Goal: Task Accomplishment & Management: Use online tool/utility

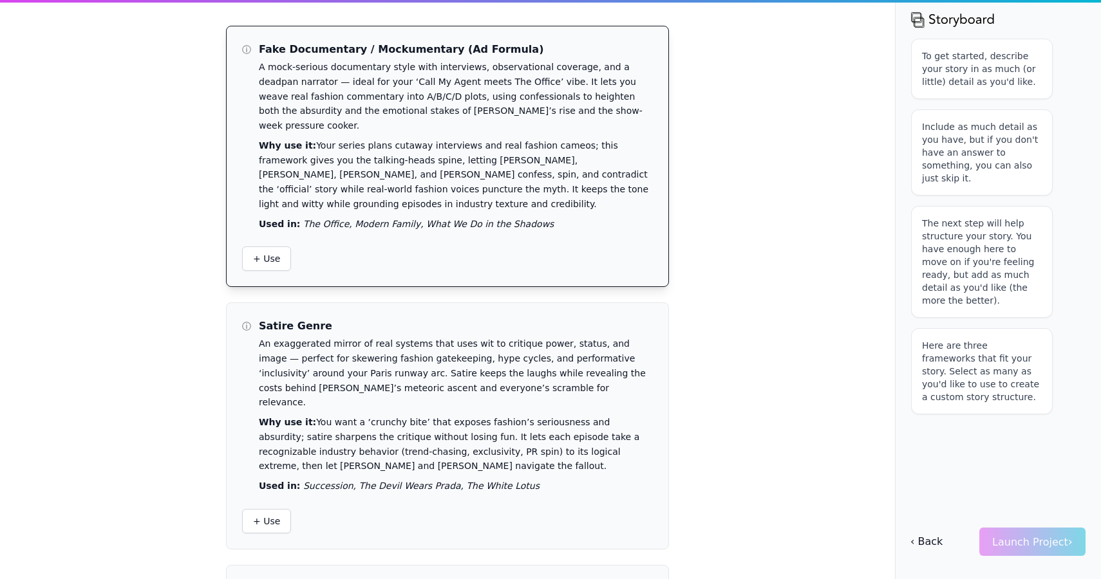
click at [276, 217] on p "Used in: The Office, Modern Family, What We Do in the Shadows" at bounding box center [456, 224] width 394 height 15
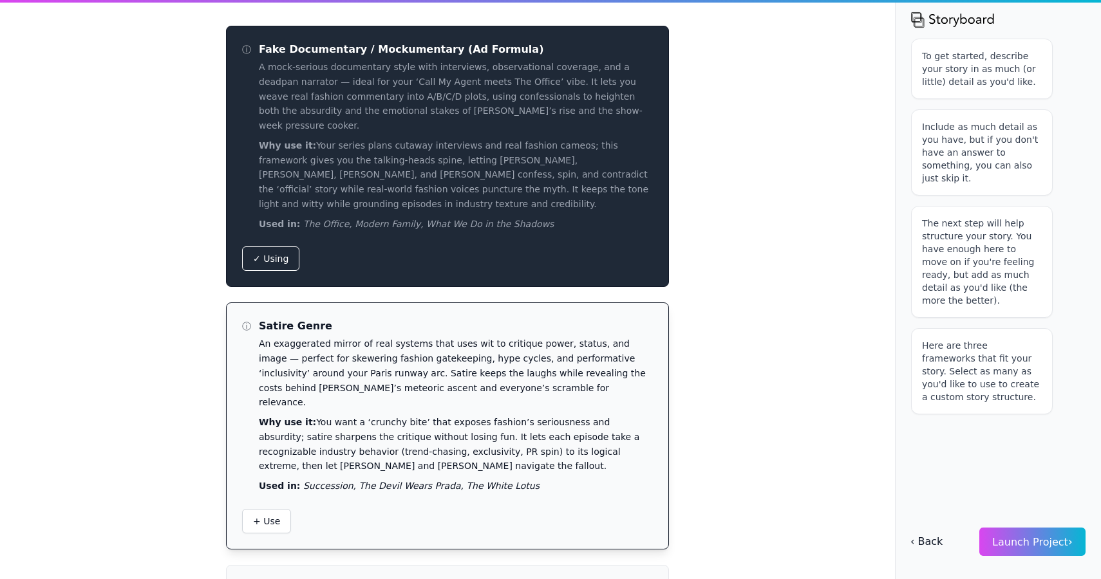
click at [272, 453] on div "ⓘ Satire Genre An exaggerated mirror of real systems that uses wit to critique …" at bounding box center [448, 426] width 442 height 246
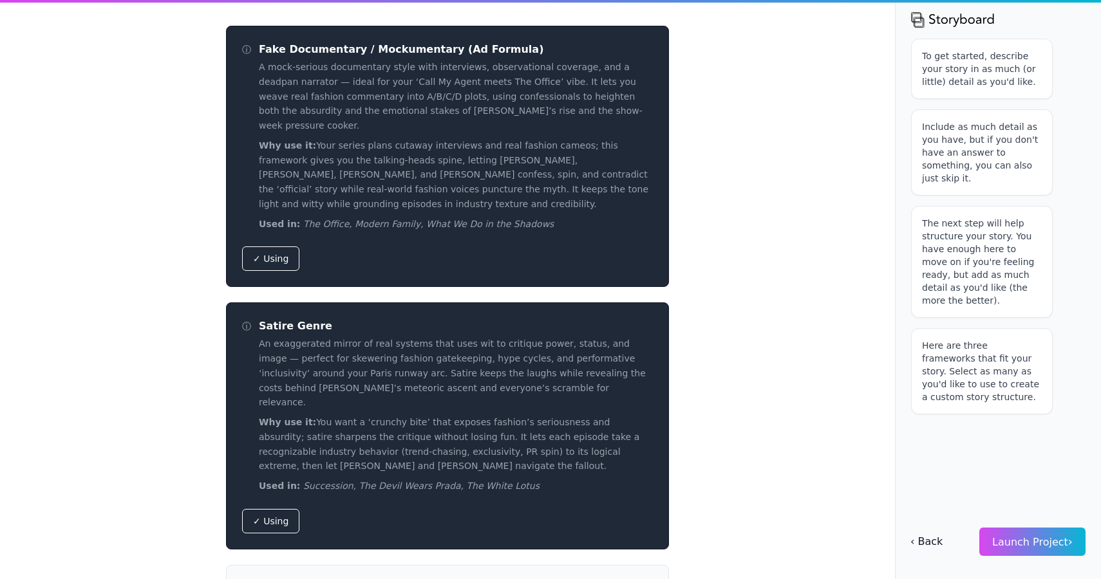
click at [738, 349] on div "ⓘ Fake Documentary / Mockumentary (Ad Formula) A mock-serious documentary style…" at bounding box center [550, 289] width 1101 height 579
click at [1058, 543] on span "Launch Project ›" at bounding box center [1032, 542] width 80 height 12
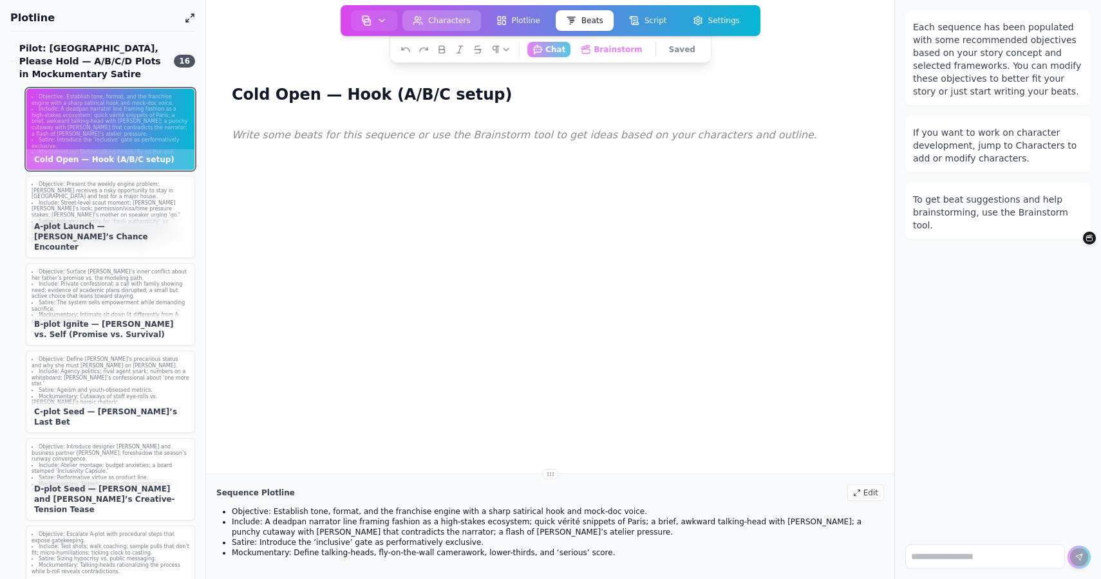
click at [444, 17] on button "Characters" at bounding box center [441, 20] width 79 height 21
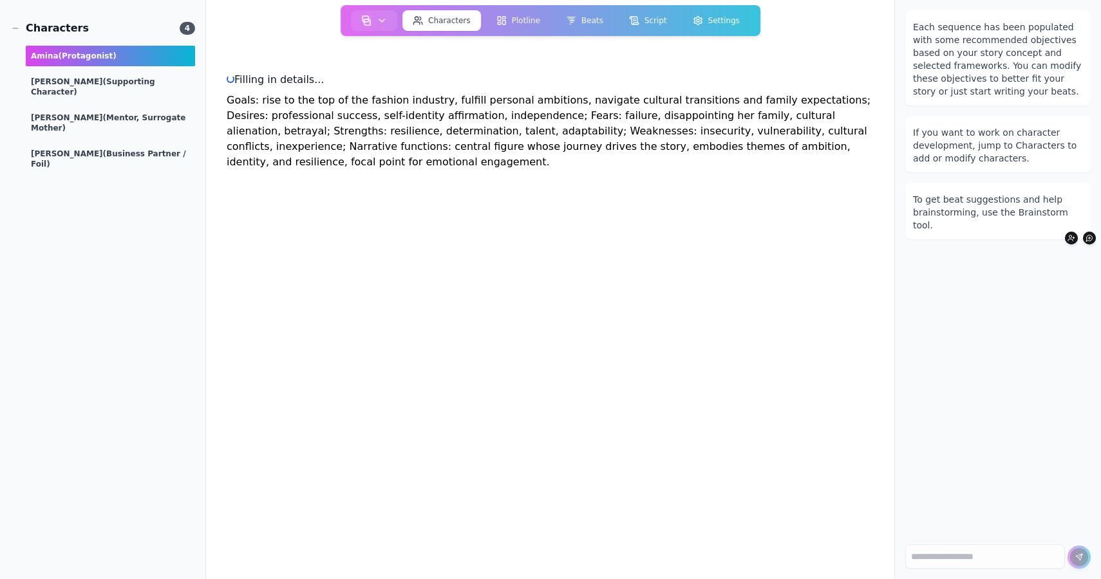
click at [114, 95] on div "Amina (protagonist) Michele (supporting character) Marilyn (Mentor, Surrogate M…" at bounding box center [102, 110] width 185 height 129
click at [121, 77] on span "(supporting character)" at bounding box center [93, 86] width 124 height 19
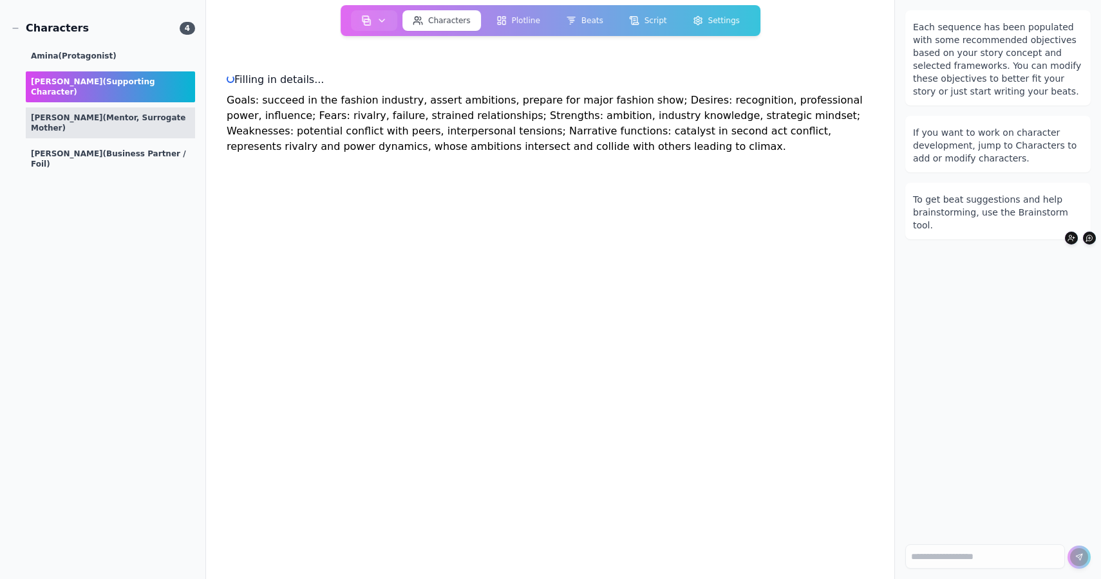
click at [118, 108] on div "Marilyn (Mentor, Surrogate Mother)" at bounding box center [110, 123] width 169 height 31
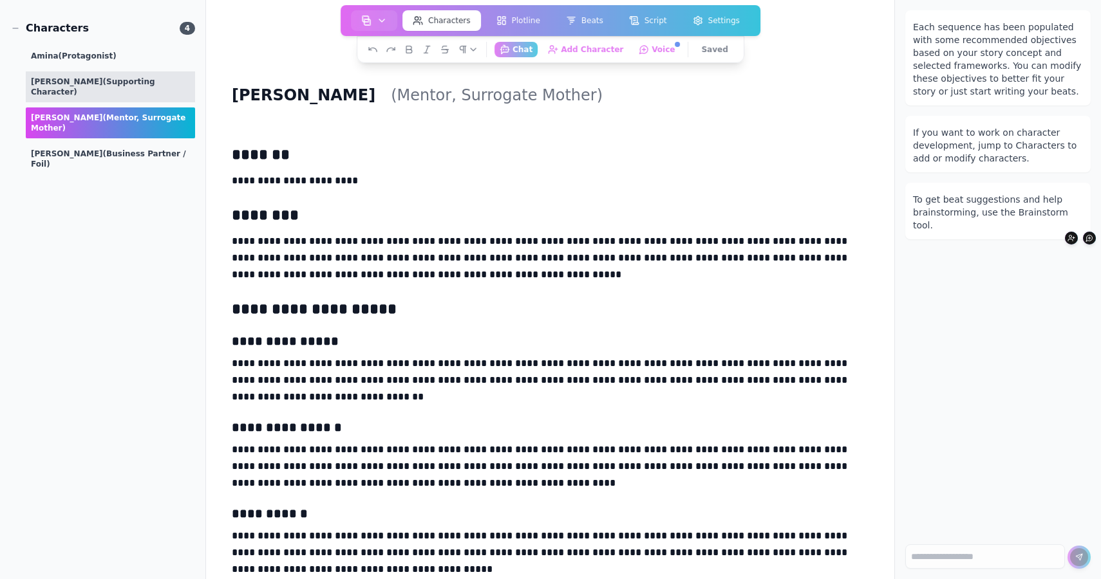
click at [104, 73] on div "Michele (supporting character)" at bounding box center [110, 86] width 169 height 31
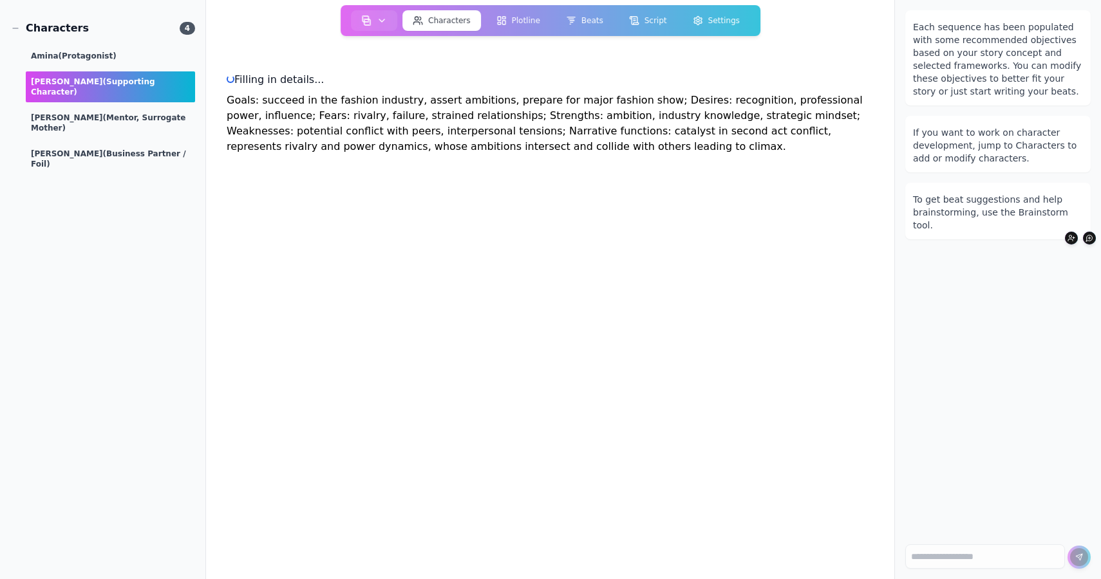
click at [111, 120] on div "Amina (protagonist) Michele (supporting character) Marilyn (Mentor, Surrogate M…" at bounding box center [102, 110] width 185 height 129
click at [111, 113] on span "(Mentor, Surrogate Mother)" at bounding box center [108, 122] width 155 height 19
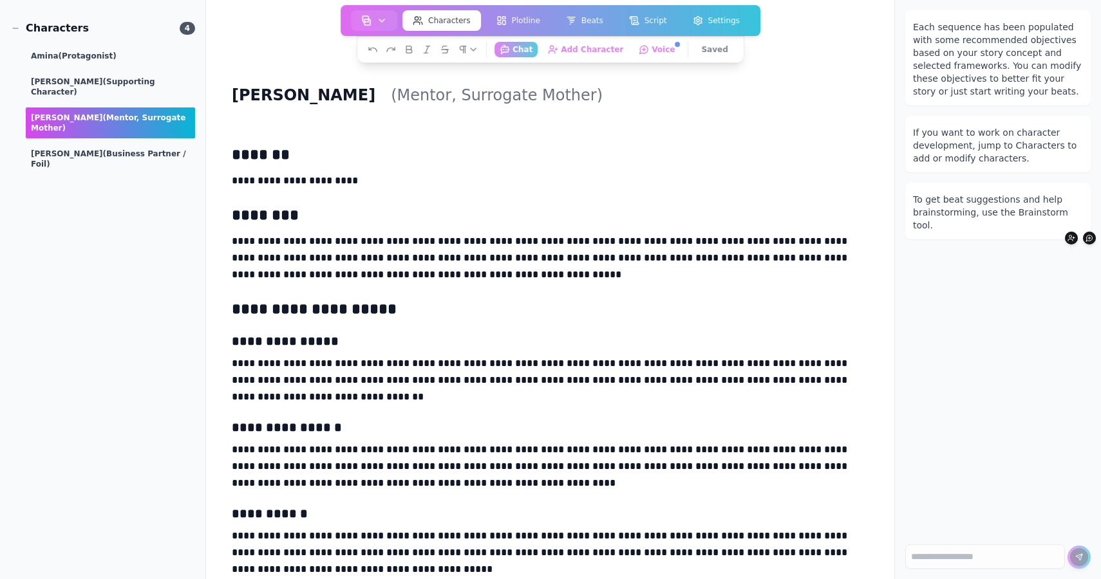
click at [100, 147] on div "Characters 4 Amina (protagonist) Michele (supporting character) Marilyn (Mentor…" at bounding box center [102, 103] width 185 height 164
click at [102, 149] on span "(Business Partner / Foil)" at bounding box center [108, 158] width 155 height 19
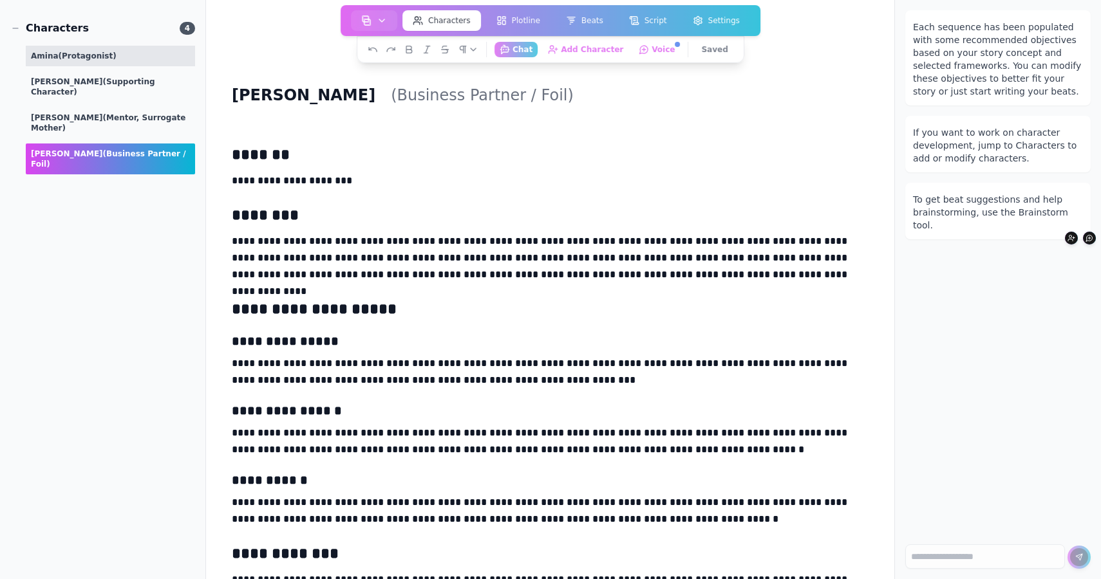
click at [64, 64] on div "Amina (protagonist)" at bounding box center [110, 56] width 169 height 21
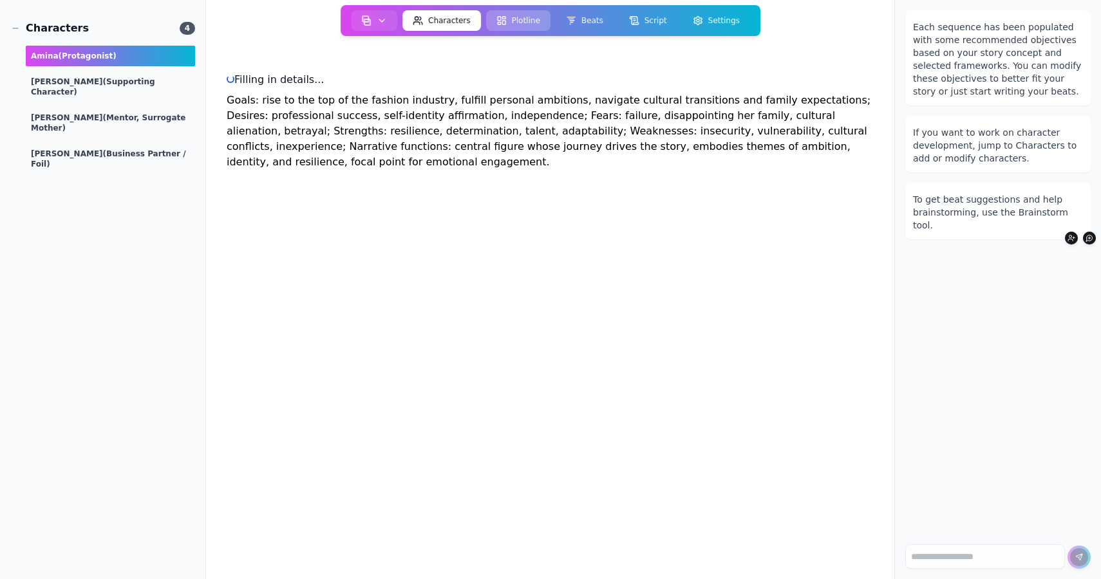
click at [517, 26] on button "Plotline" at bounding box center [518, 20] width 64 height 21
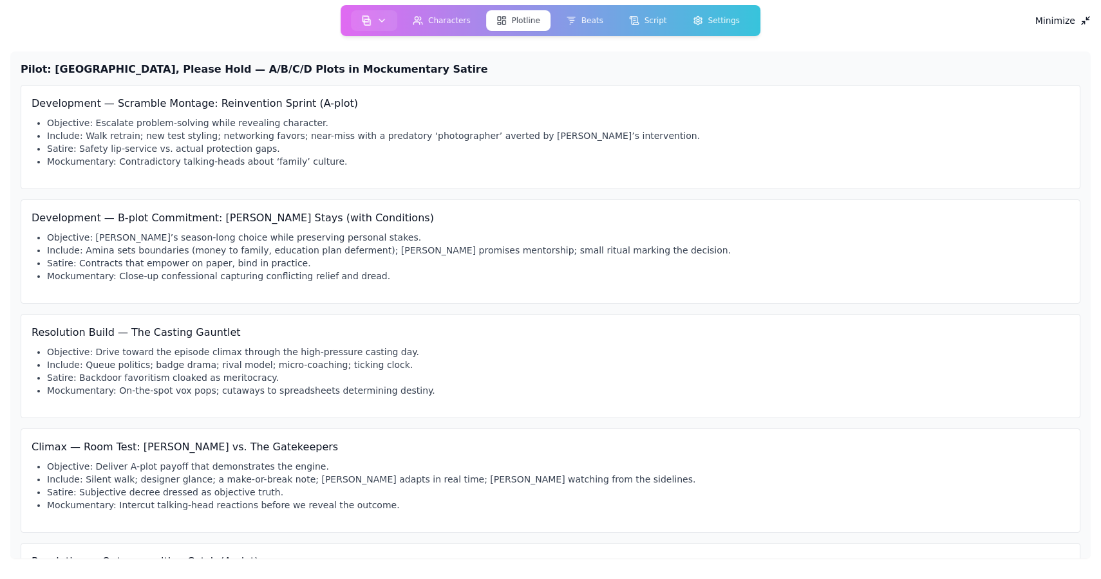
scroll to position [1248, 0]
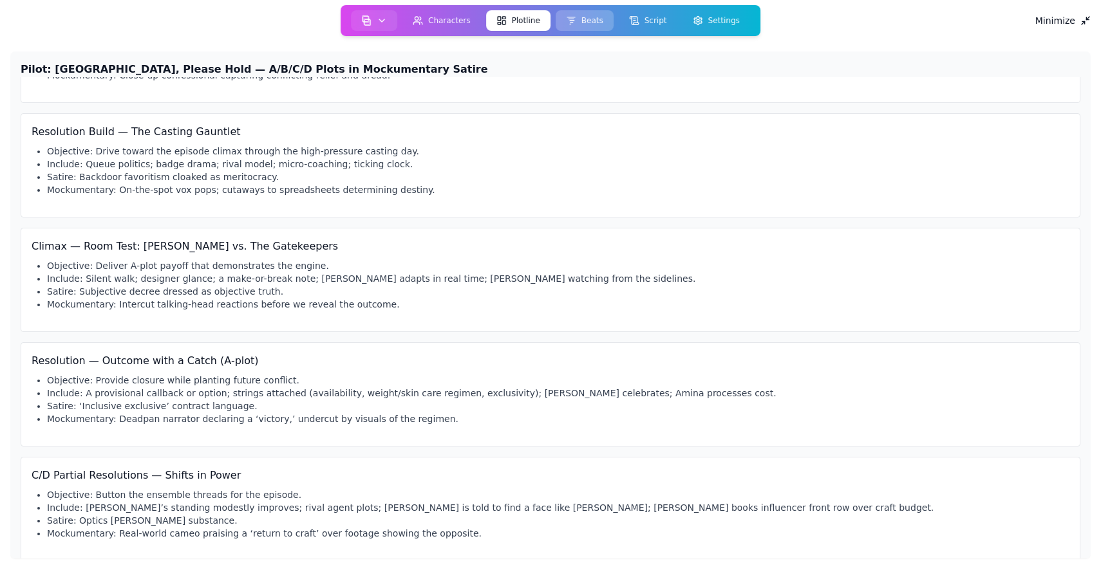
click at [568, 17] on icon at bounding box center [571, 20] width 10 height 10
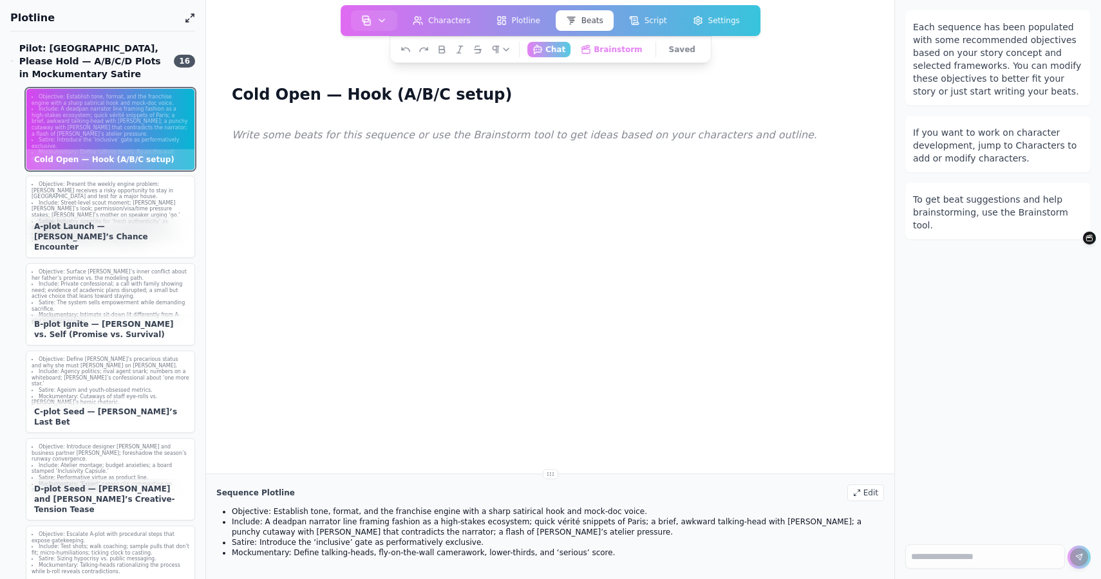
click at [173, 98] on li "Objective: Establish tone, format, and the franchise engine with a sharp satiri…" at bounding box center [111, 100] width 158 height 12
click at [637, 48] on button "Brainstorm Get ideas and work on your beats" at bounding box center [611, 49] width 75 height 16
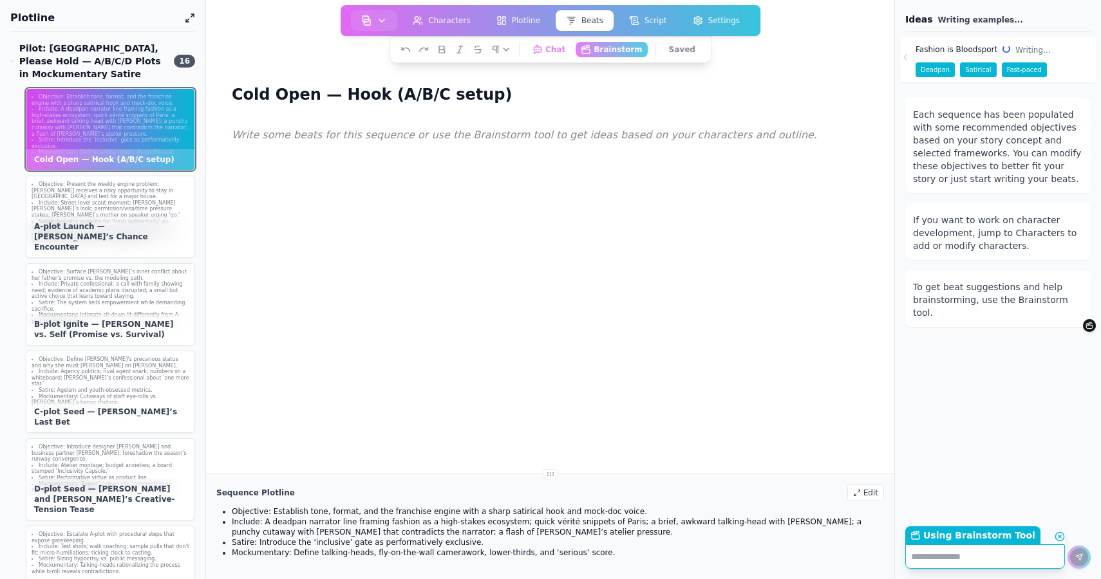
click at [951, 64] on span "Deadpan" at bounding box center [935, 69] width 39 height 15
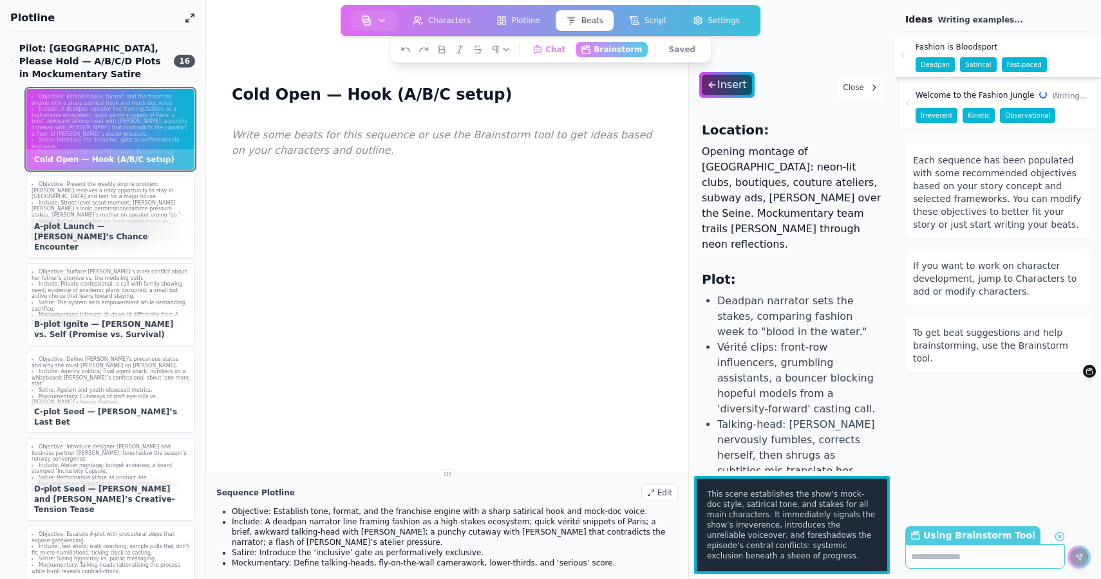
click at [760, 305] on li "Deadpan narrator sets the stakes, comparing fashion week to "blood in the water…" at bounding box center [799, 317] width 165 height 46
click at [976, 91] on span "Welcome to the Fashion Jungle" at bounding box center [975, 95] width 118 height 10
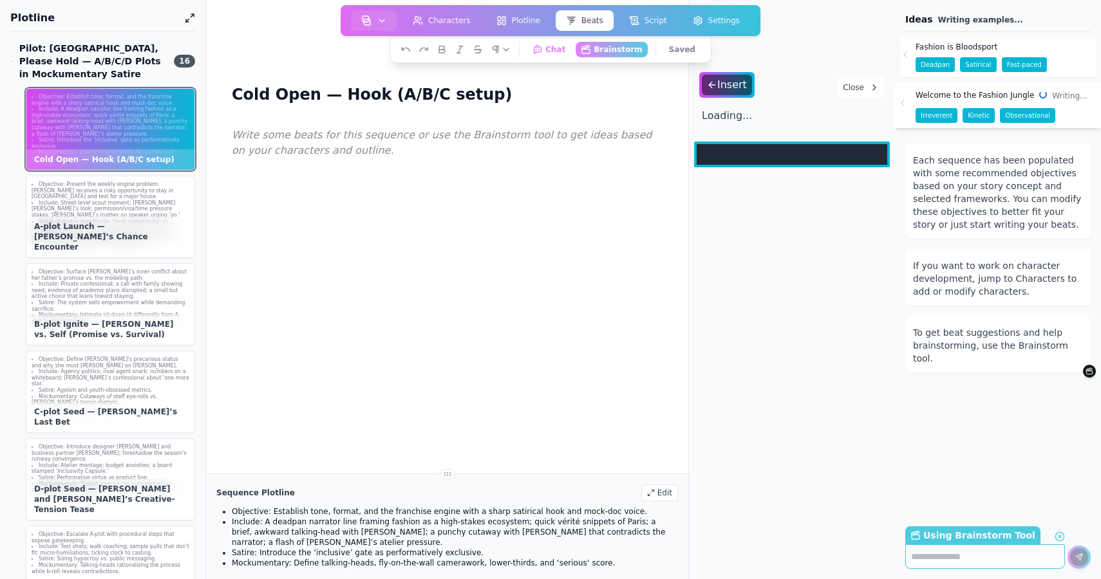
click at [944, 42] on span "Fashion is Bloodsport" at bounding box center [957, 47] width 82 height 10
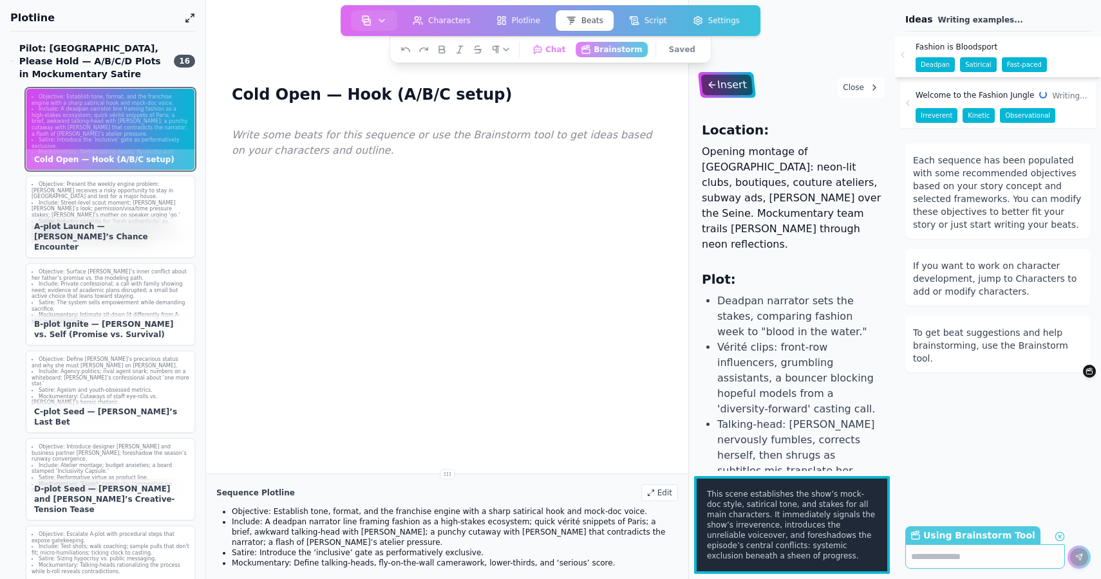
click at [734, 82] on div "Insert" at bounding box center [727, 85] width 52 height 21
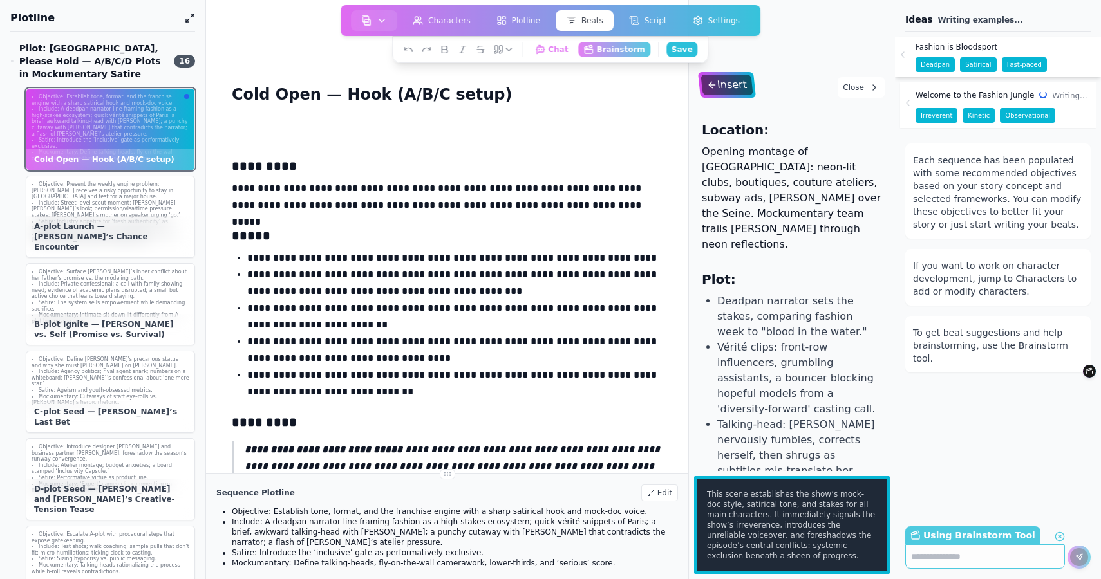
scroll to position [153, 0]
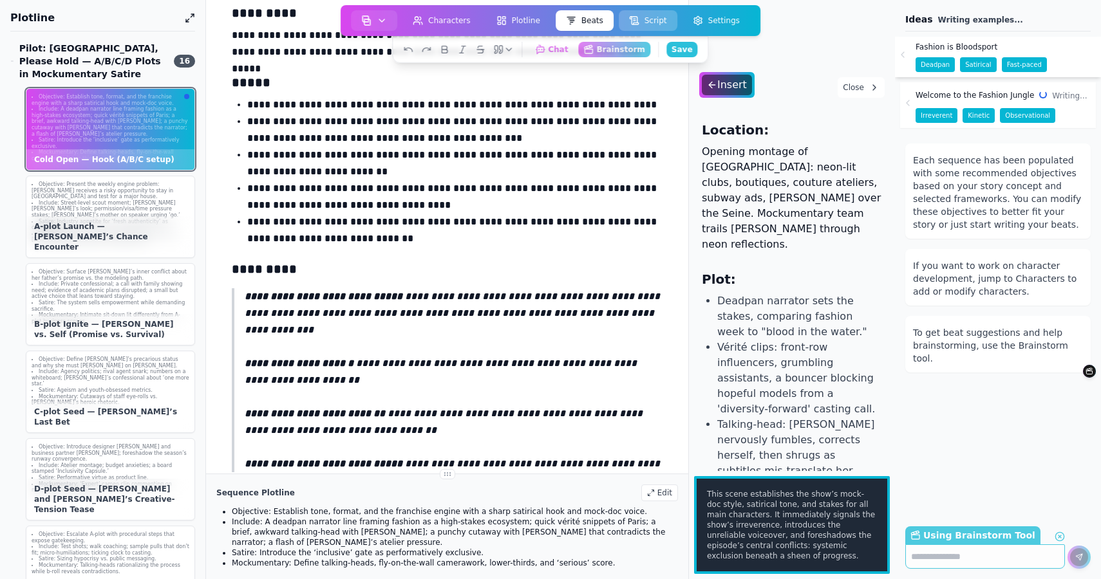
click at [657, 19] on button "Script" at bounding box center [648, 20] width 59 height 21
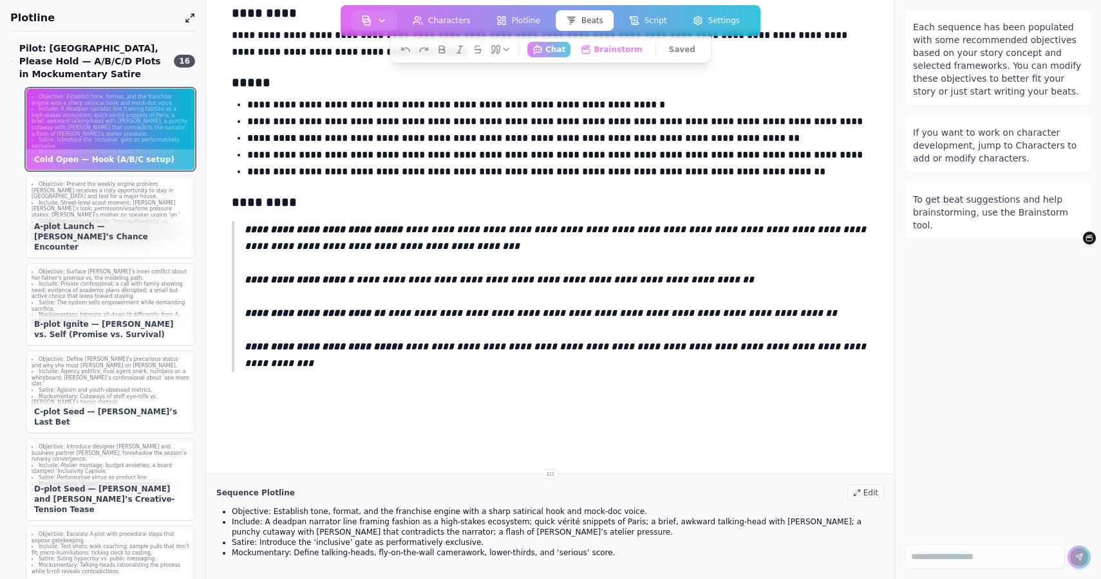
scroll to position [0, 0]
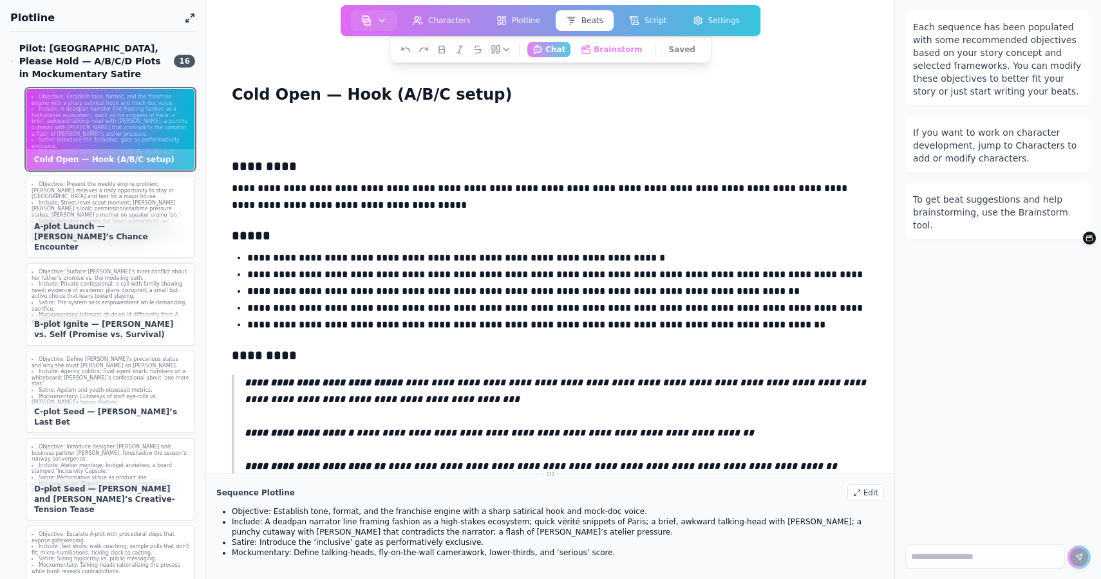
click at [547, 185] on p "**********" at bounding box center [550, 196] width 637 height 33
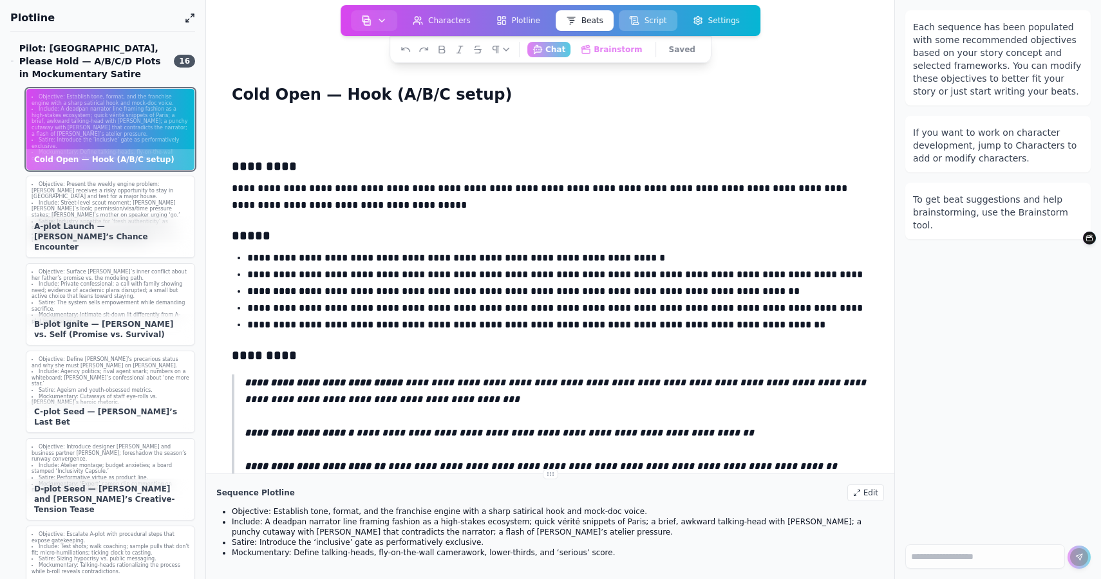
click at [640, 19] on button "Script" at bounding box center [648, 20] width 59 height 21
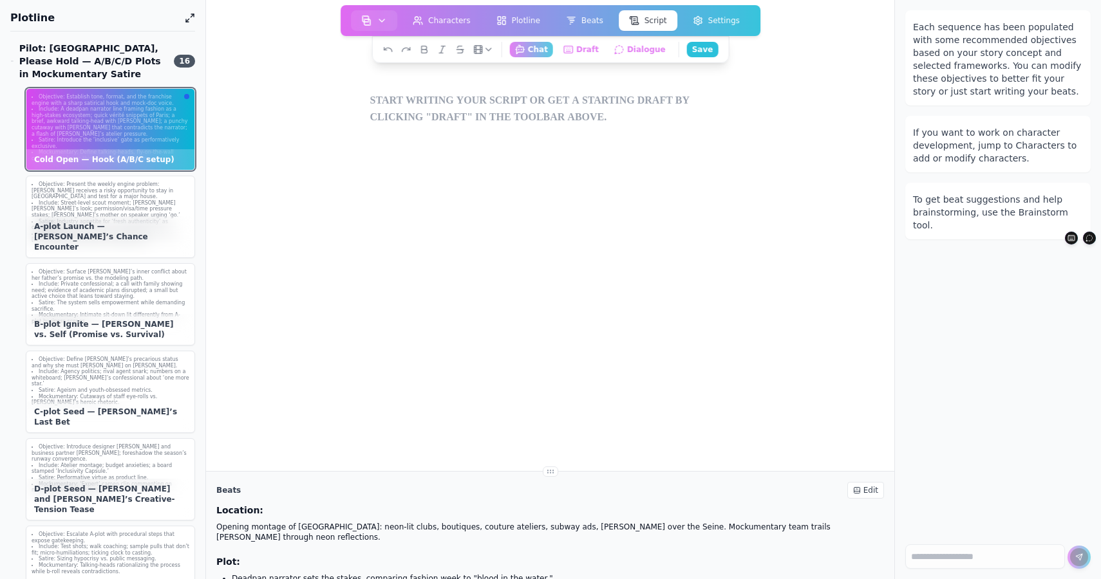
click at [460, 111] on div at bounding box center [550, 356] width 371 height 579
click at [572, 47] on icon "button" at bounding box center [568, 50] width 12 height 12
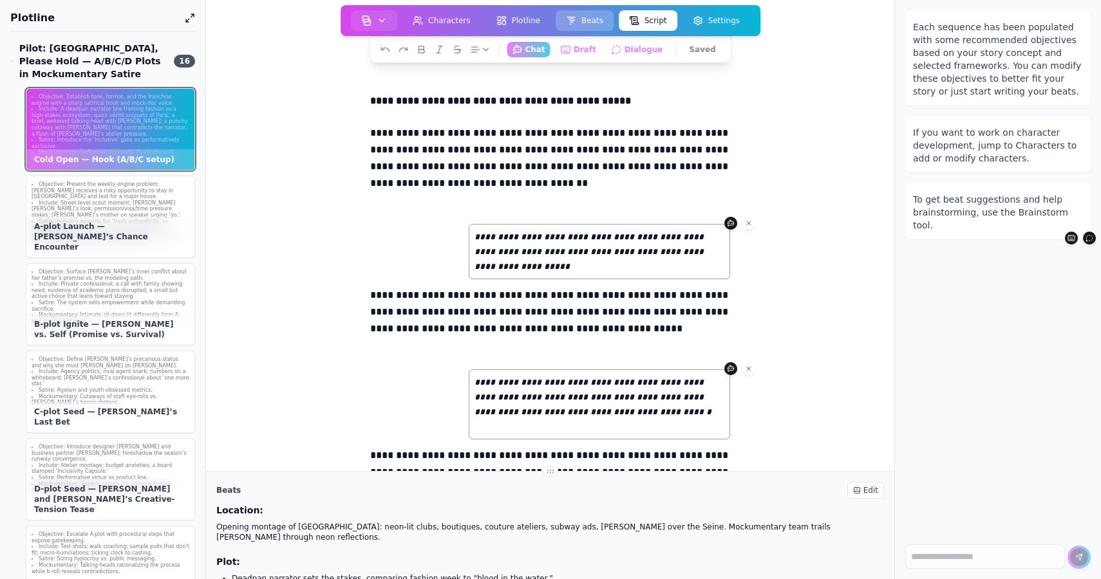
click at [592, 15] on button "Beats" at bounding box center [585, 20] width 58 height 21
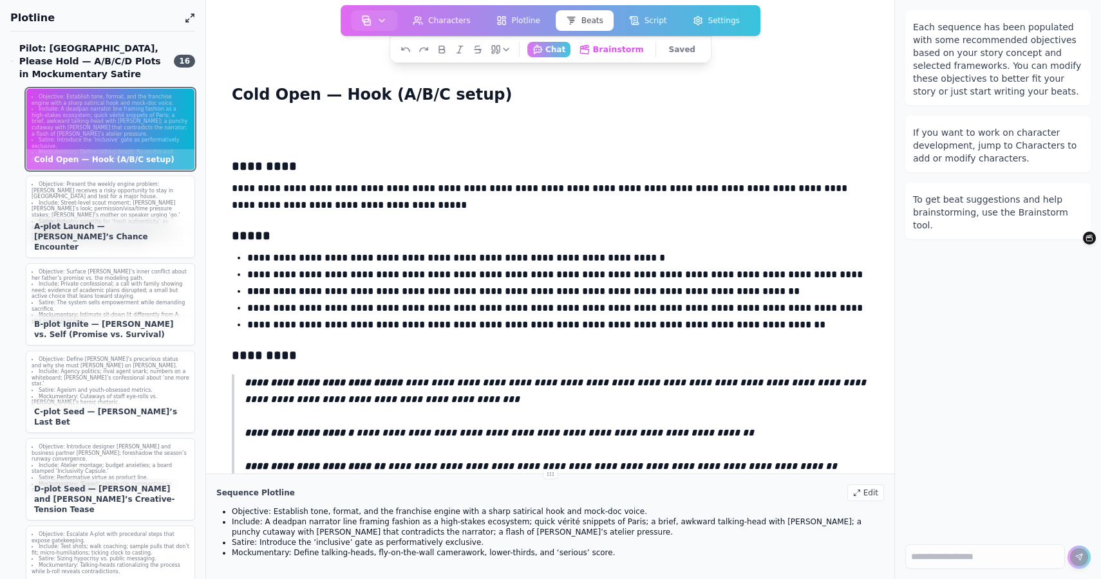
click at [622, 50] on button "Brainstorm Get ideas and work on your beats" at bounding box center [611, 49] width 75 height 16
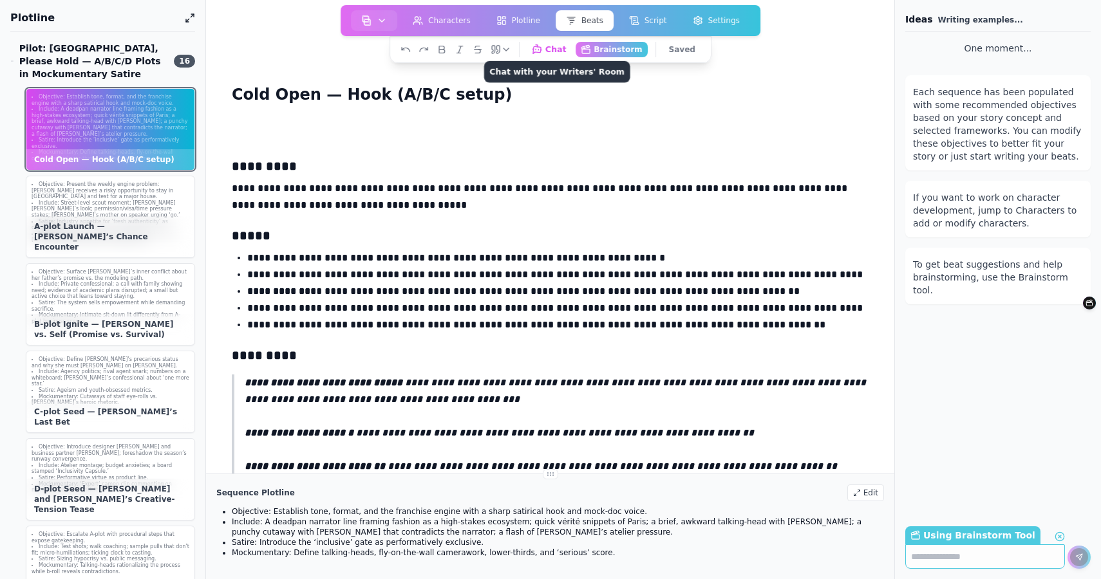
click at [555, 44] on button "Chat Chat with your Writers' Room" at bounding box center [549, 49] width 46 height 16
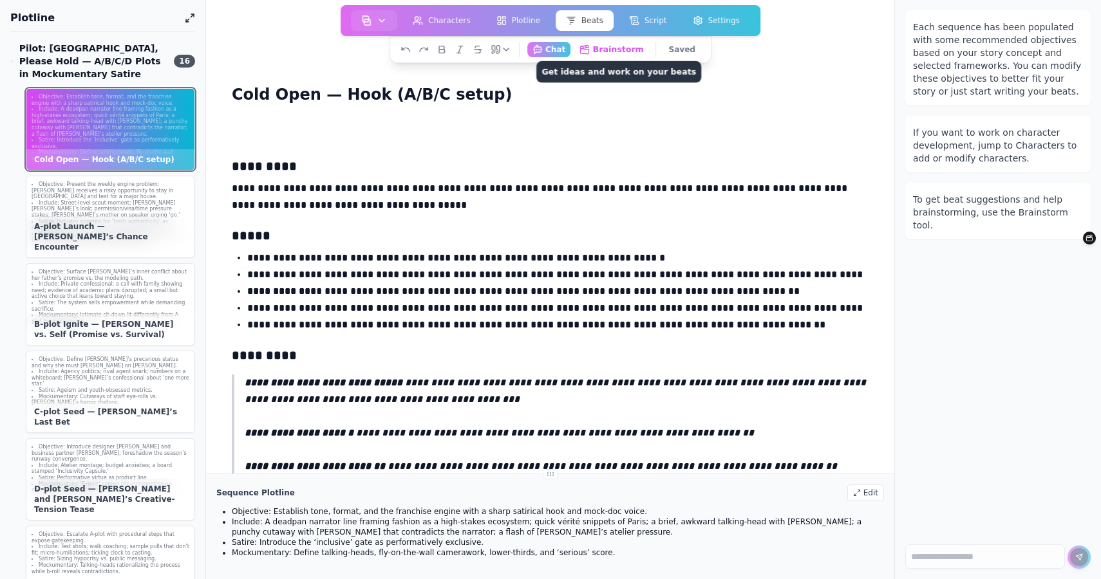
click at [625, 46] on button "Brainstorm Get ideas and work on your beats" at bounding box center [611, 49] width 75 height 16
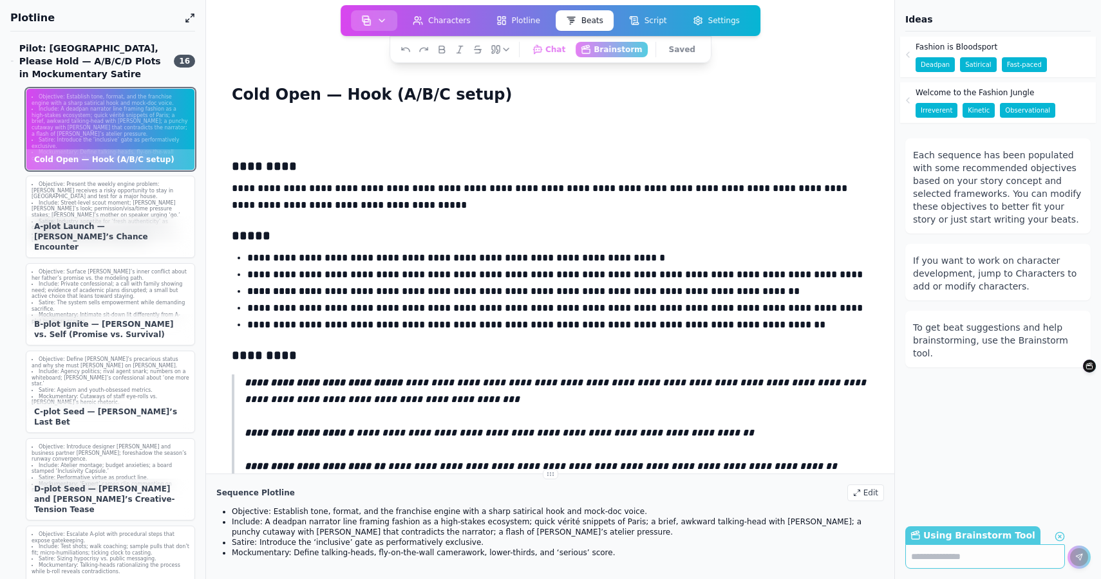
click at [369, 14] on button "button" at bounding box center [374, 20] width 46 height 21
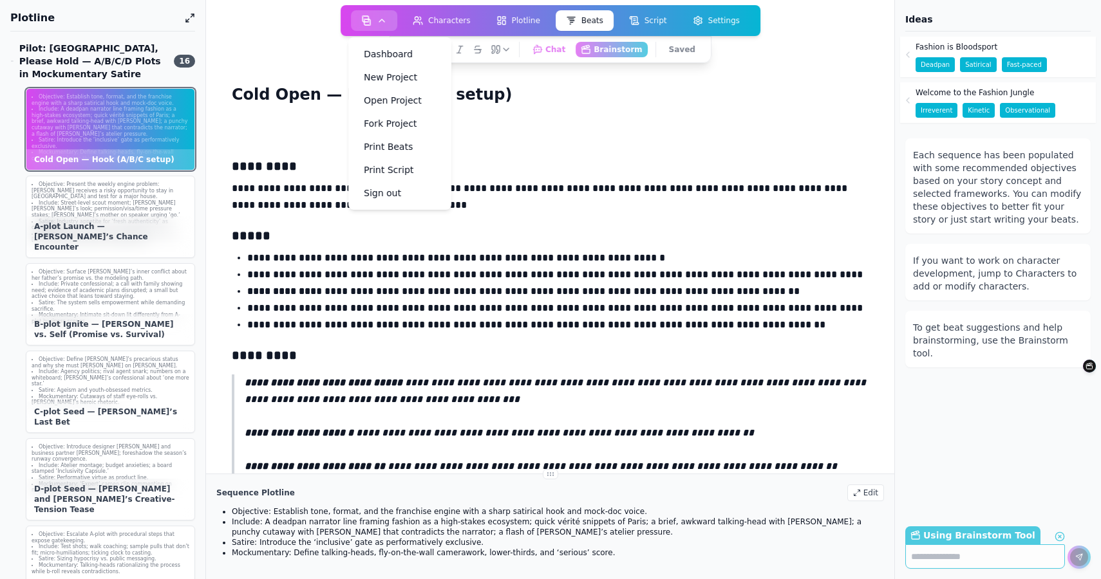
click at [382, 16] on icon "button" at bounding box center [382, 20] width 10 height 10
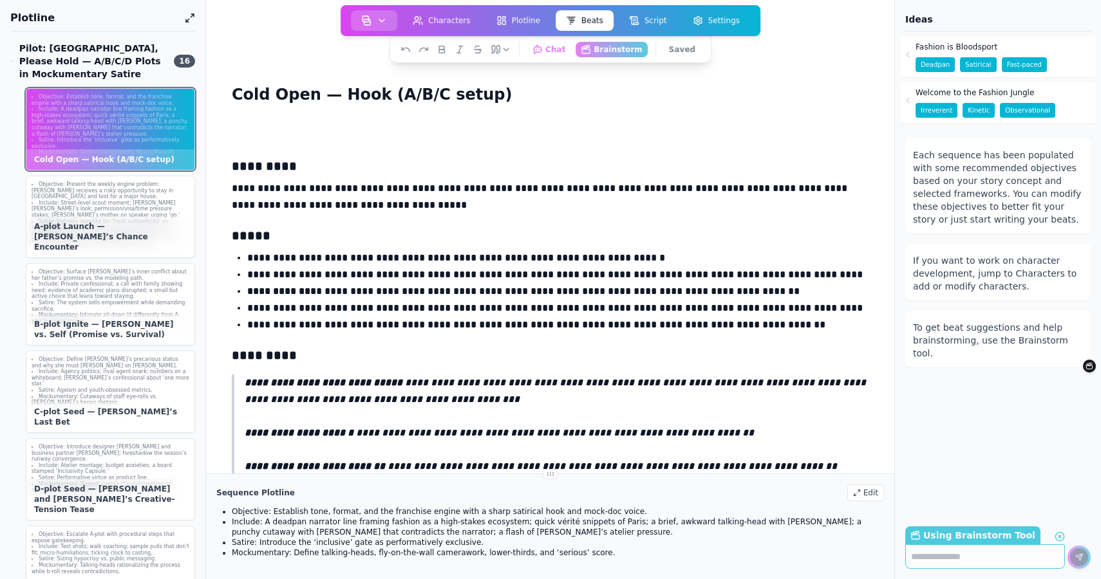
click at [382, 16] on icon "button" at bounding box center [382, 20] width 10 height 10
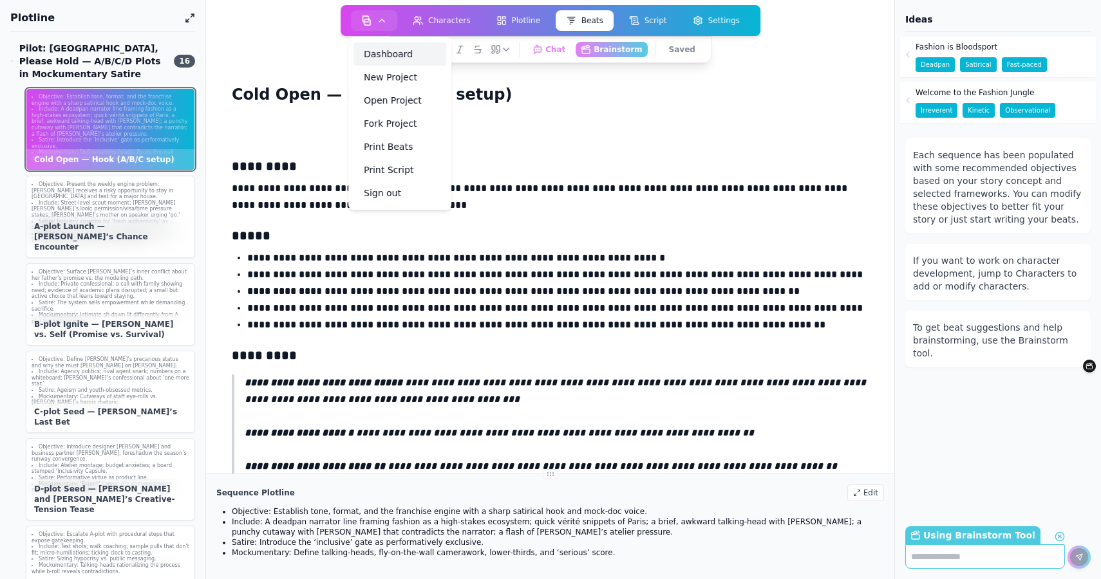
click at [388, 53] on link "Dashboard" at bounding box center [399, 53] width 93 height 23
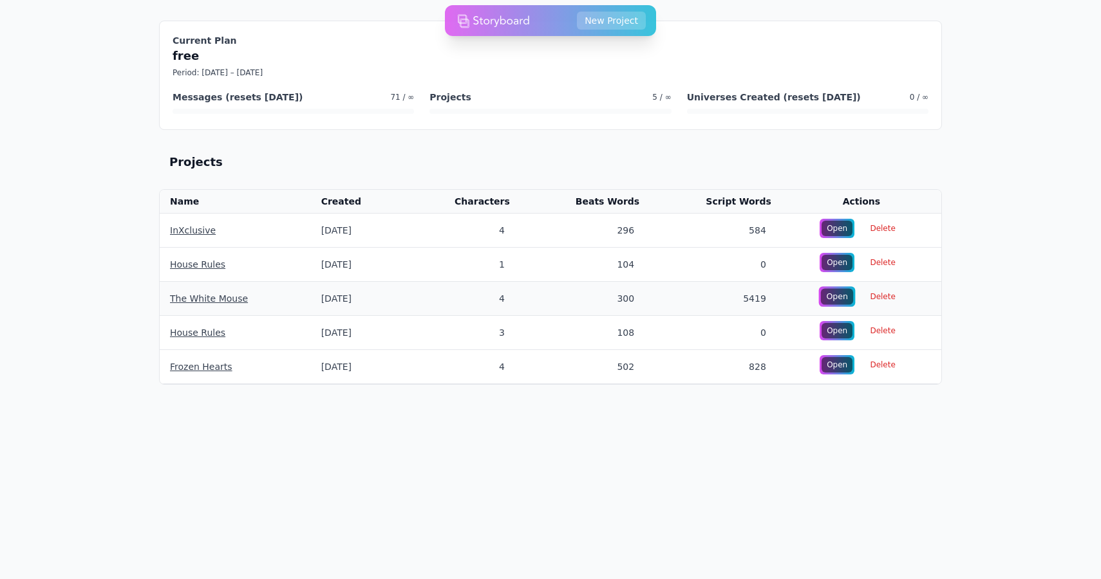
click at [840, 300] on div "Open" at bounding box center [837, 297] width 32 height 16
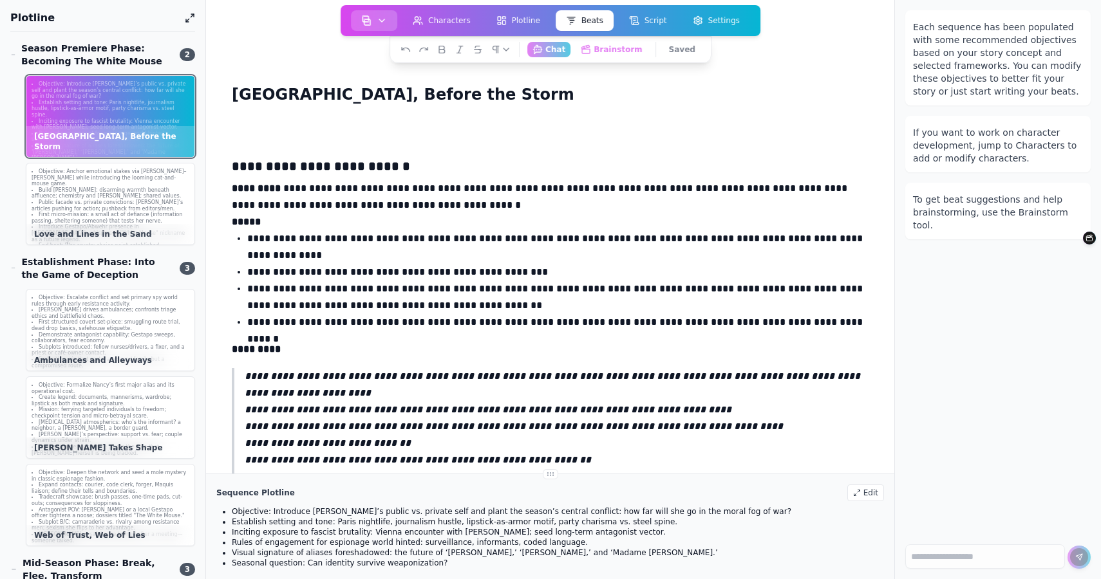
click at [372, 28] on button "button" at bounding box center [374, 20] width 46 height 21
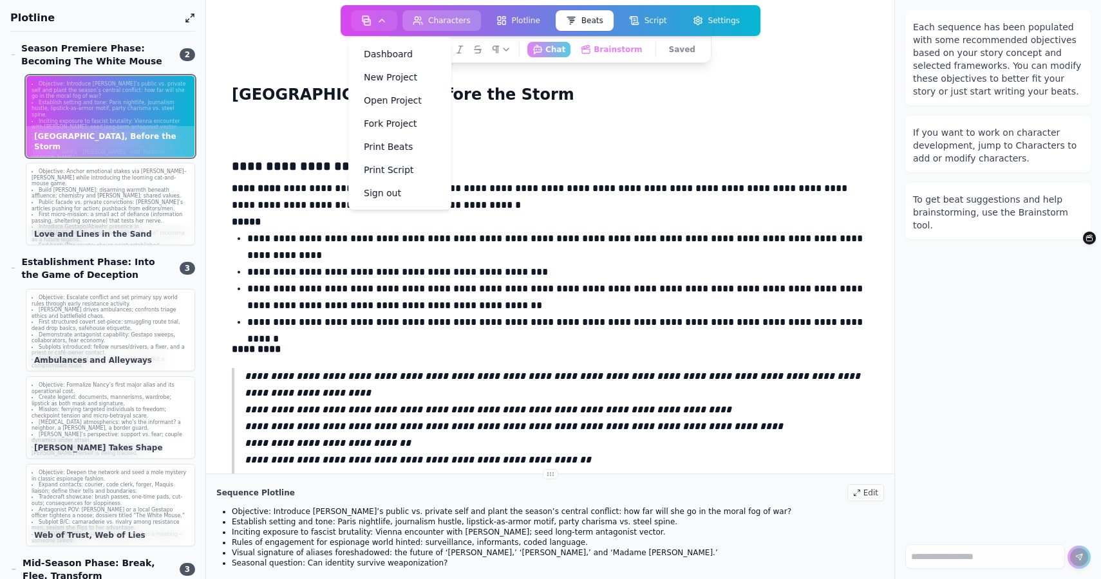
click at [421, 19] on icon at bounding box center [420, 18] width 1 height 3
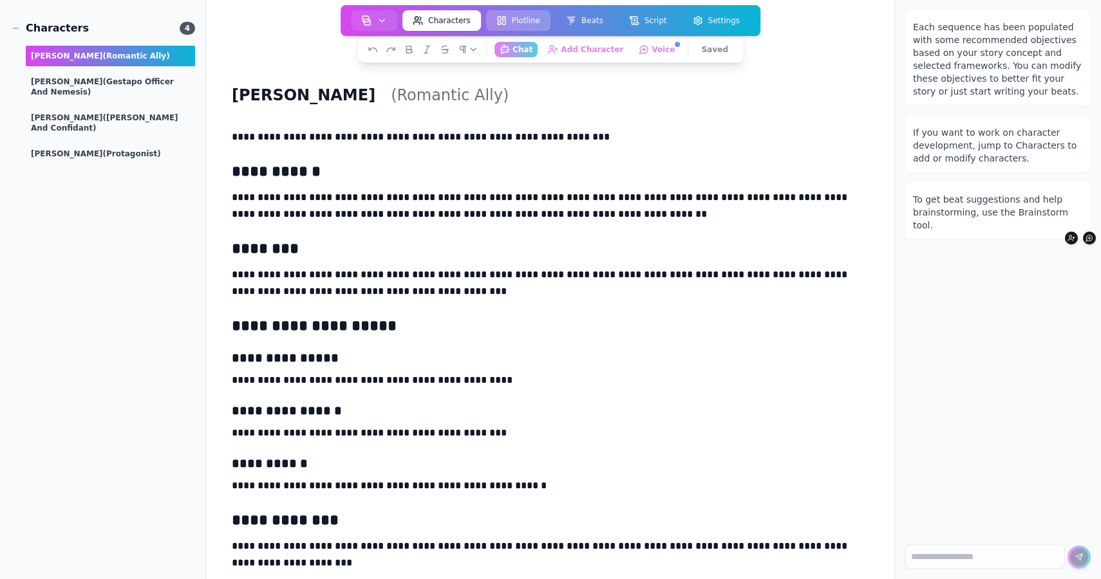
click at [518, 23] on button "Plotline" at bounding box center [518, 20] width 64 height 21
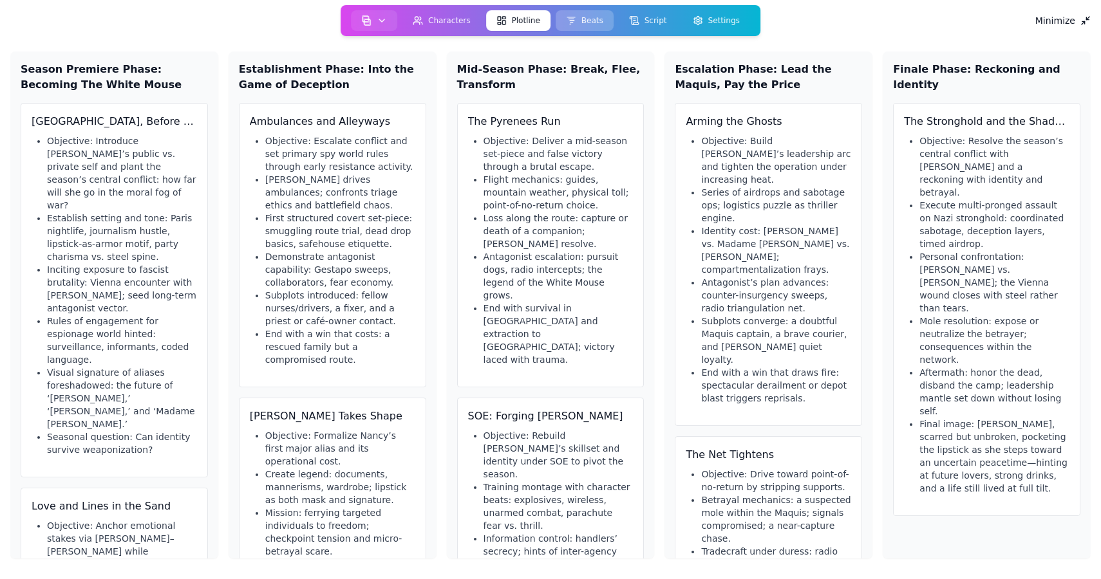
click at [593, 25] on button "Beats" at bounding box center [585, 20] width 58 height 21
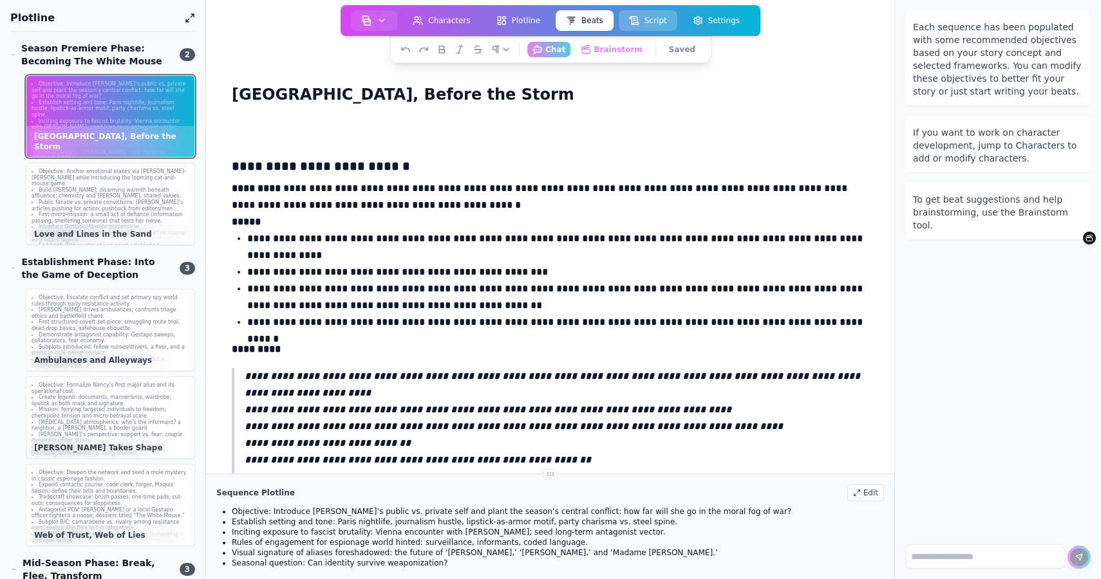
click at [657, 17] on button "Script" at bounding box center [648, 20] width 59 height 21
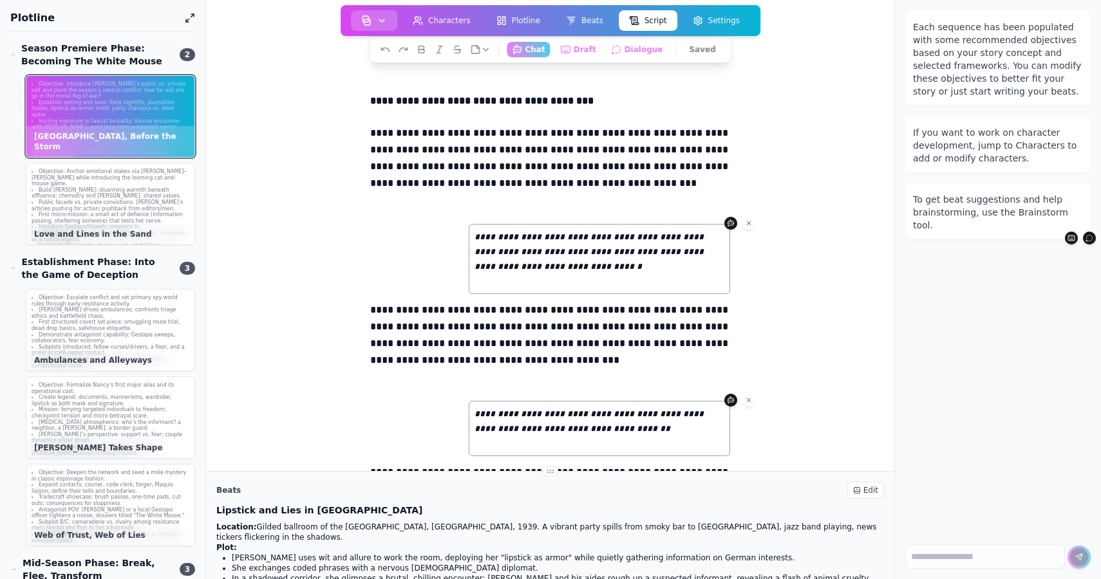
click at [387, 24] on icon "button" at bounding box center [382, 20] width 10 height 10
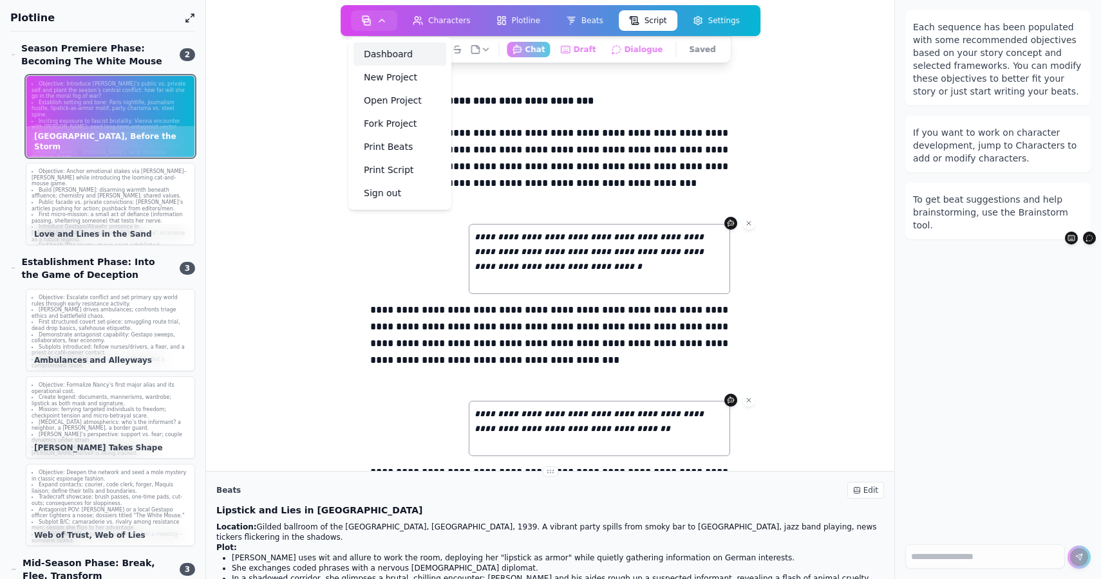
click at [372, 53] on link "Dashboard" at bounding box center [399, 53] width 93 height 23
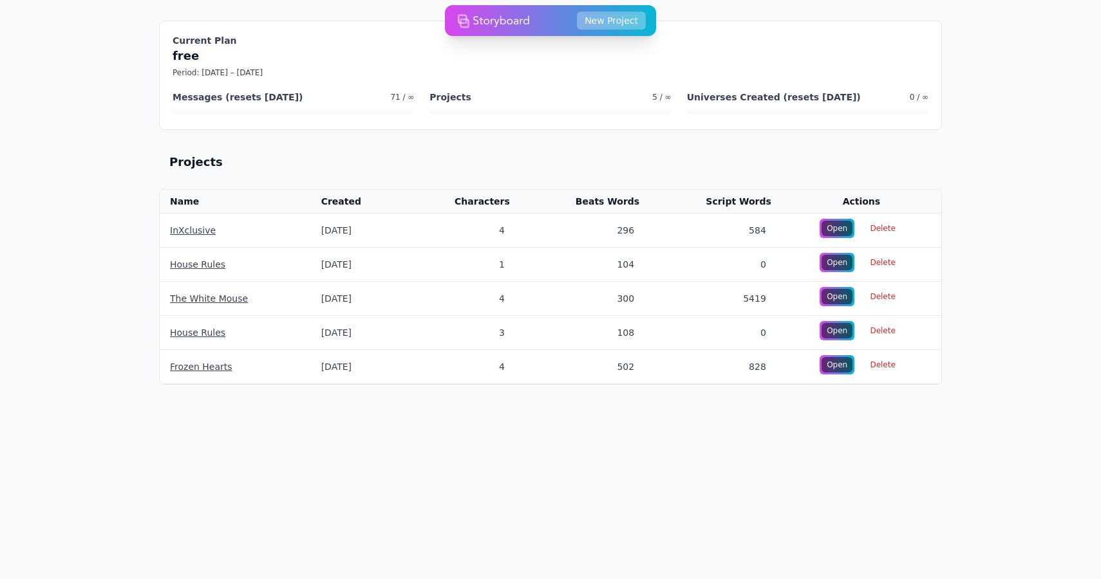
click at [607, 23] on button "New Project" at bounding box center [611, 21] width 69 height 18
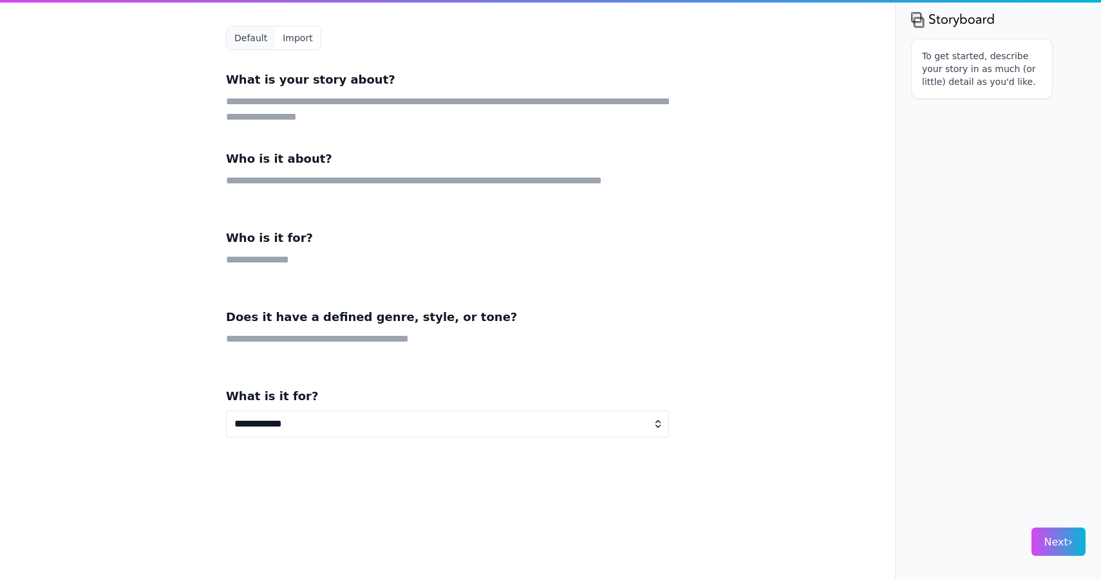
click at [298, 414] on select "**********" at bounding box center [447, 424] width 443 height 27
select select "**"
click at [226, 411] on select "**********" at bounding box center [447, 424] width 443 height 27
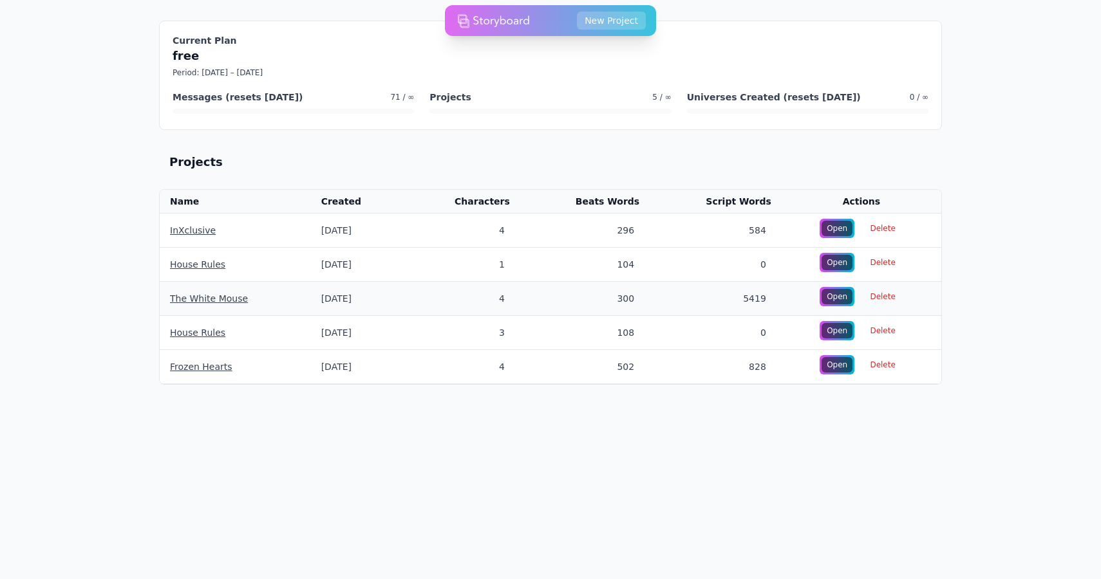
click at [230, 301] on link "The White Mouse" at bounding box center [209, 299] width 78 height 10
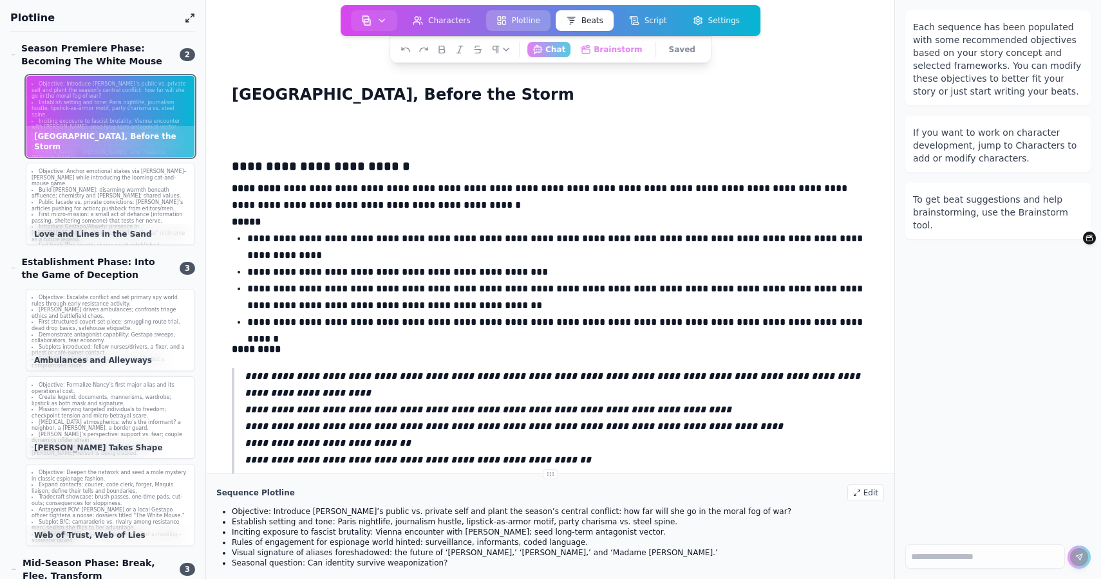
click at [515, 20] on button "Plotline" at bounding box center [518, 20] width 64 height 21
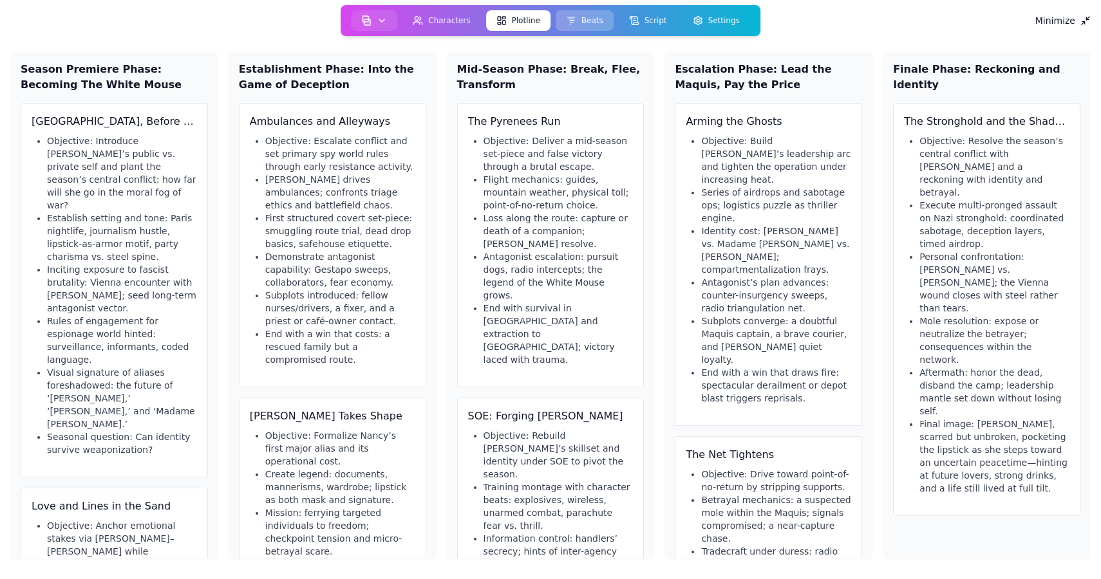
click at [602, 29] on button "Beats" at bounding box center [585, 20] width 58 height 21
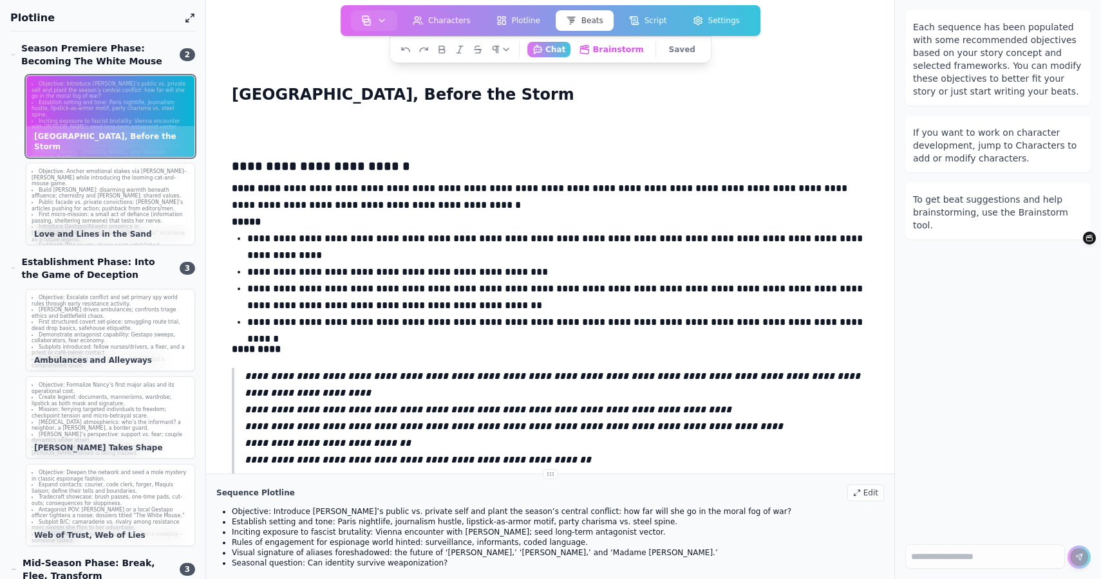
click at [613, 49] on button "Brainstorm Get ideas and work on your beats" at bounding box center [611, 49] width 75 height 16
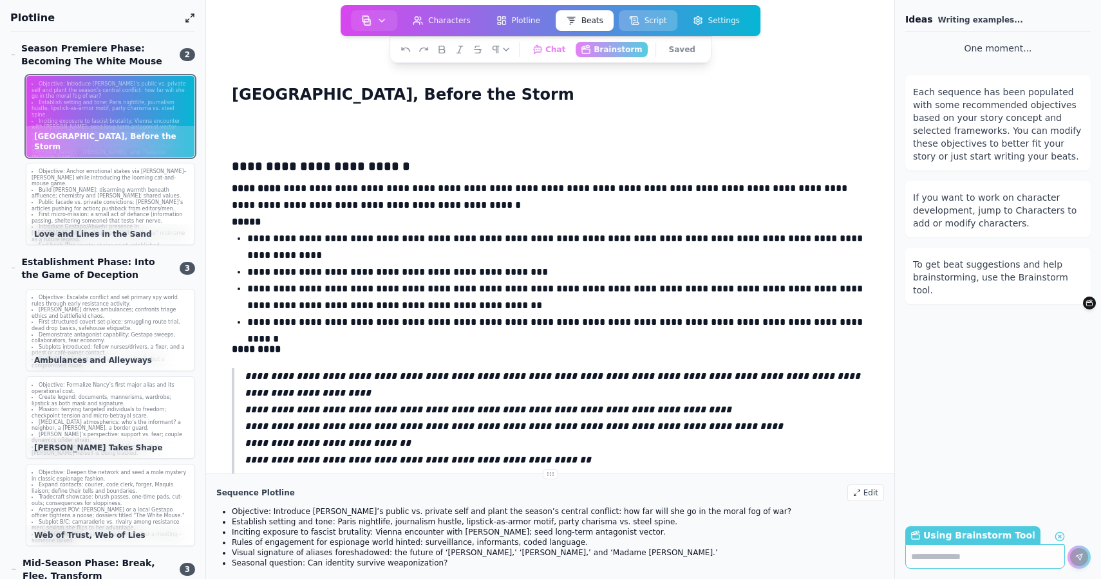
click at [630, 26] on button "Script" at bounding box center [648, 20] width 59 height 21
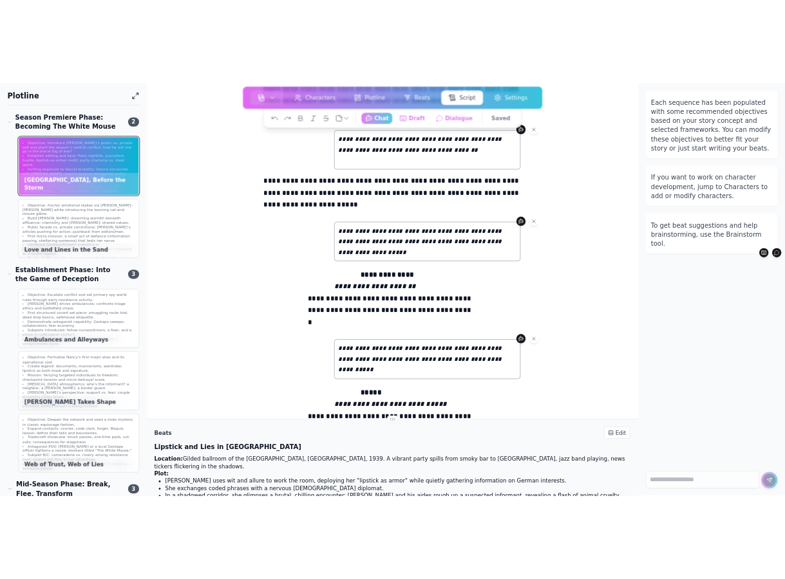
scroll to position [379, 0]
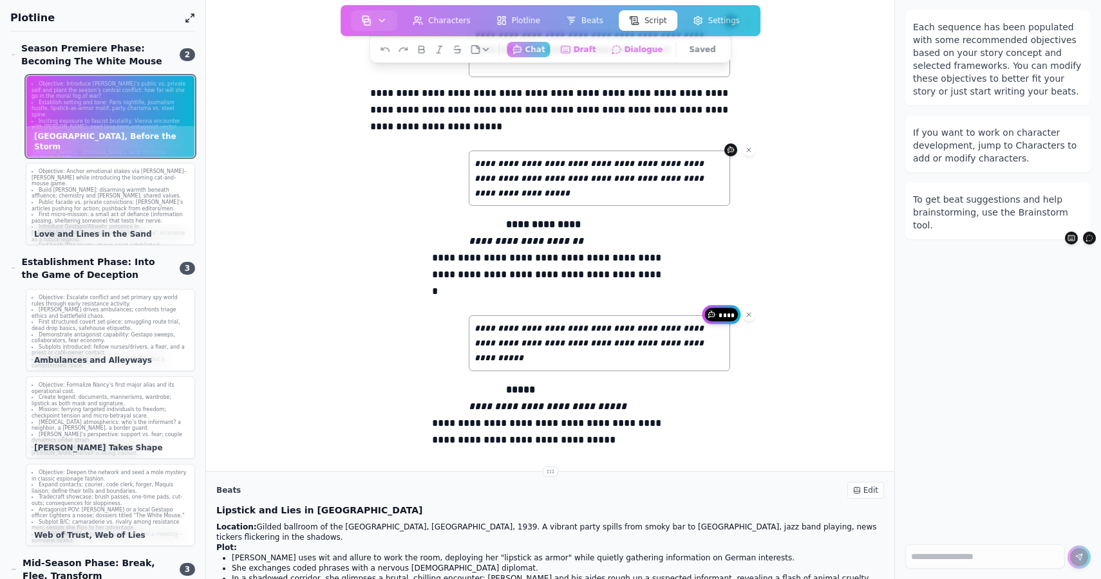
click at [728, 318] on span "*****" at bounding box center [727, 315] width 17 height 8
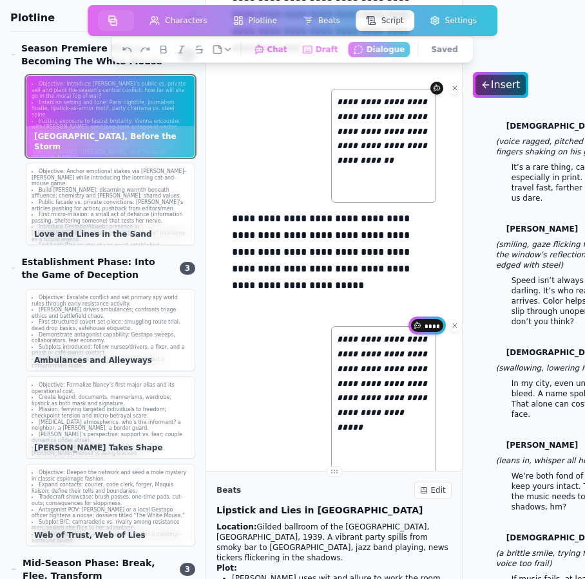
scroll to position [763, 0]
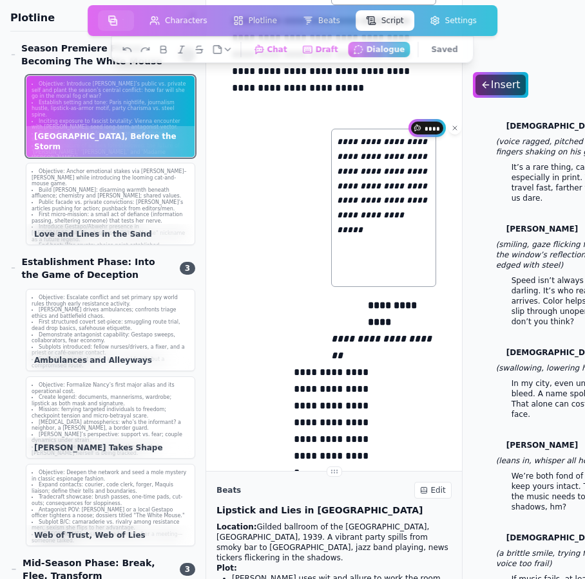
click at [402, 240] on p "**********" at bounding box center [383, 208] width 105 height 158
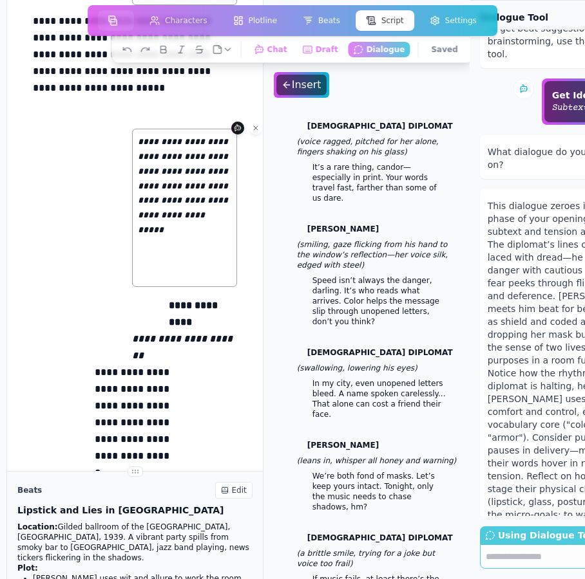
scroll to position [0, 289]
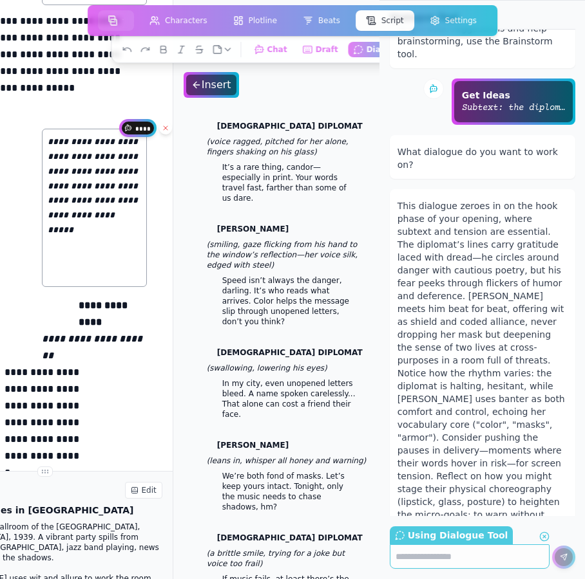
click at [164, 127] on icon at bounding box center [166, 128] width 8 height 8
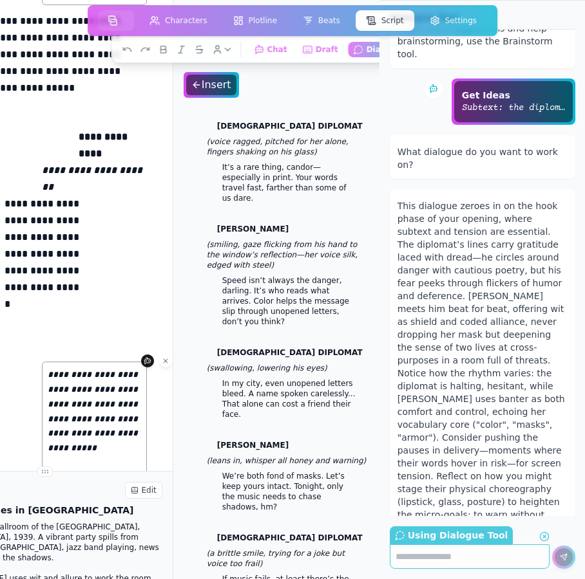
click at [399, 79] on div "Get Ideas Subtext: the diplomat is both grateful and fearful, hinting at cautio…" at bounding box center [482, 102] width 185 height 46
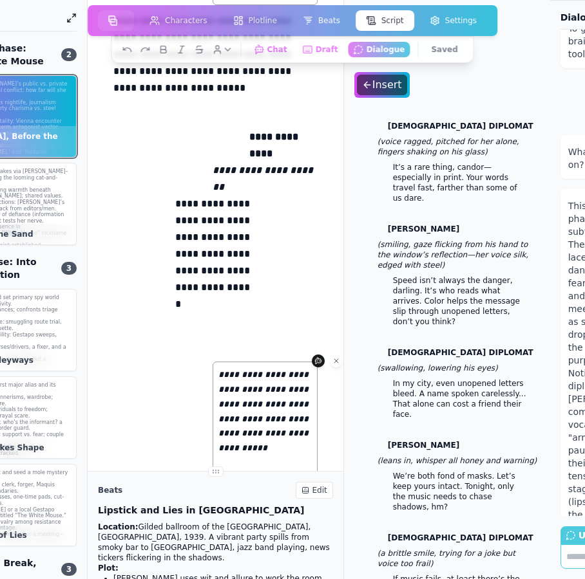
scroll to position [0, 0]
